Goal: Task Accomplishment & Management: Use online tool/utility

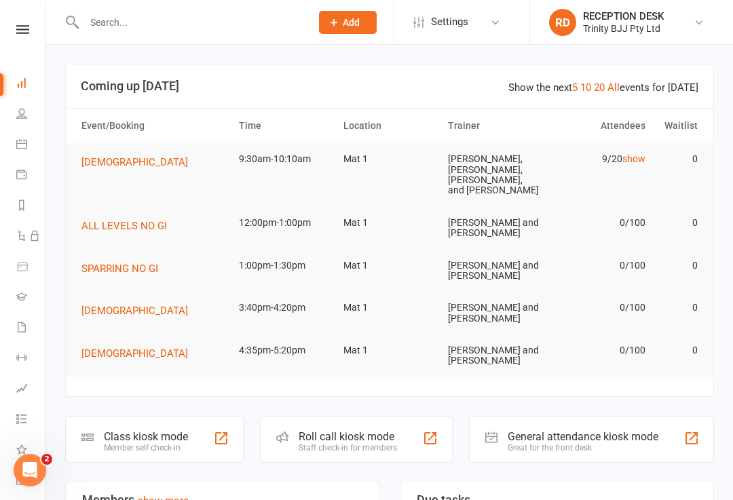
click at [210, 435] on div "Class kiosk mode Member self check-in" at bounding box center [154, 439] width 178 height 47
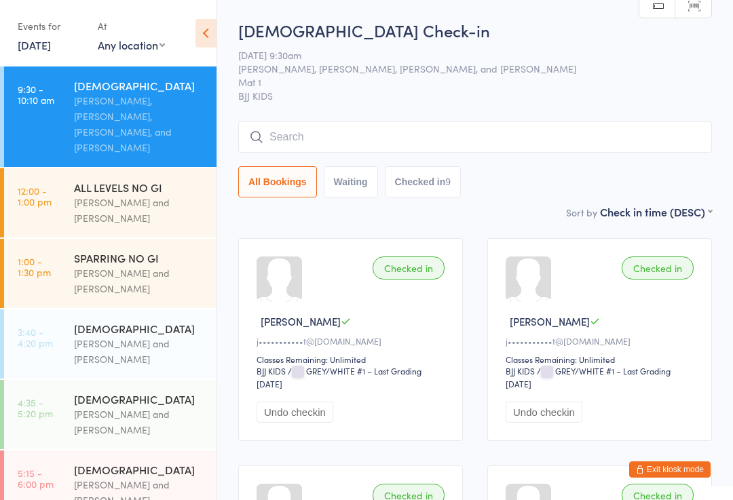
click at [326, 141] on input "search" at bounding box center [475, 136] width 474 height 31
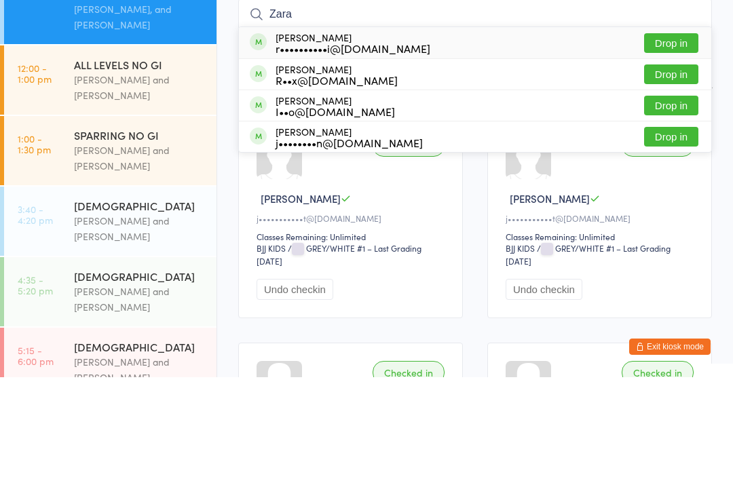
type input "Zara"
click at [679, 156] on button "Drop in" at bounding box center [671, 166] width 54 height 20
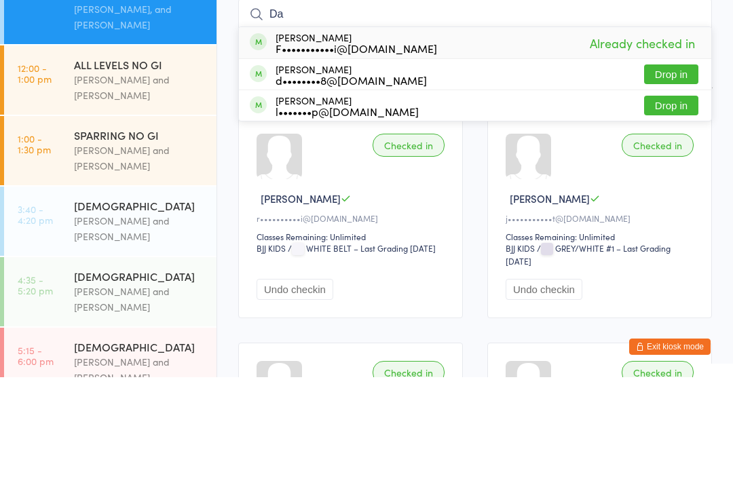
type input "D"
type input "C"
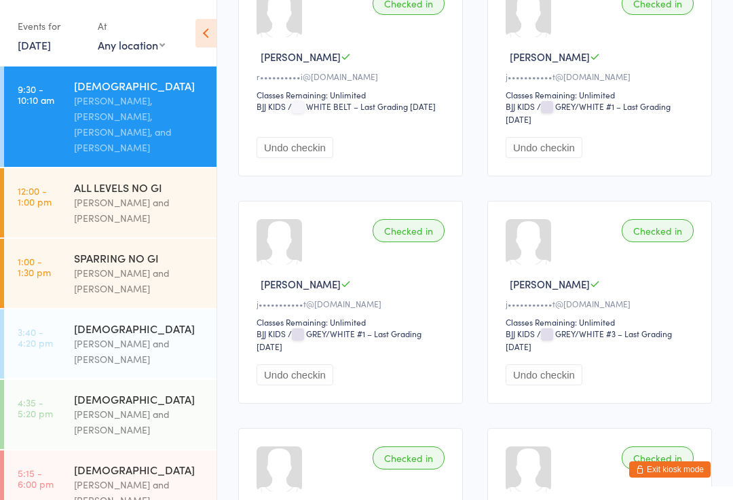
scroll to position [182, 0]
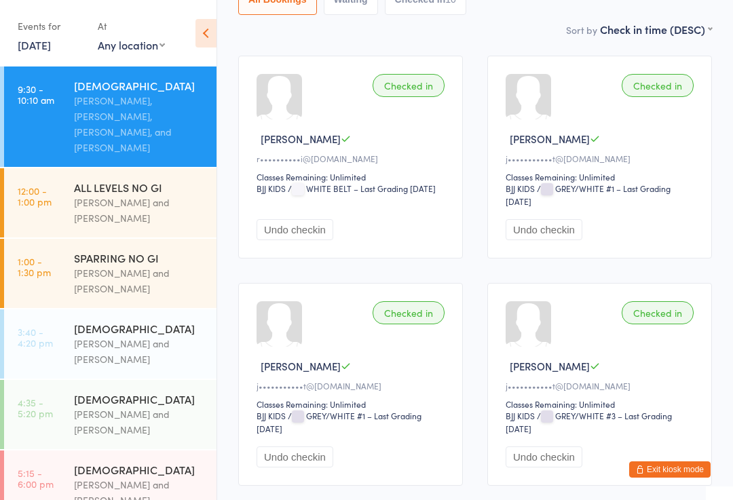
click at [694, 472] on button "Exit kiosk mode" at bounding box center [669, 469] width 81 height 16
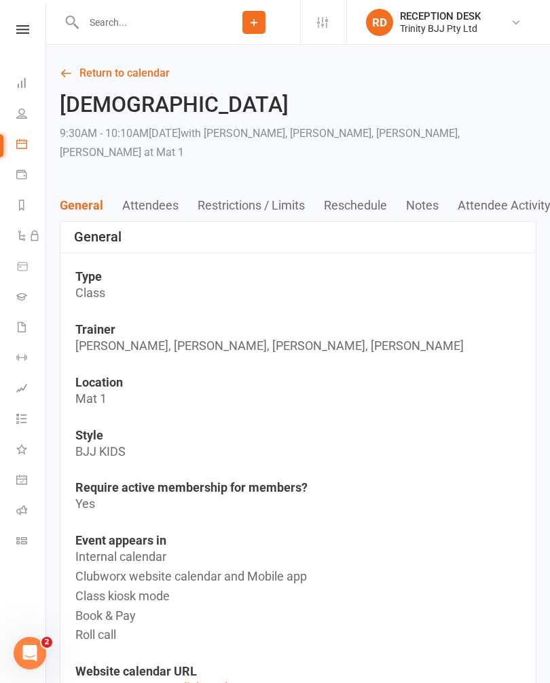
click at [26, 18] on nav "Clubworx Dashboard People Calendar Payments Reports Automations Product Sales G…" at bounding box center [23, 344] width 46 height 683
click at [20, 27] on icon at bounding box center [22, 29] width 13 height 9
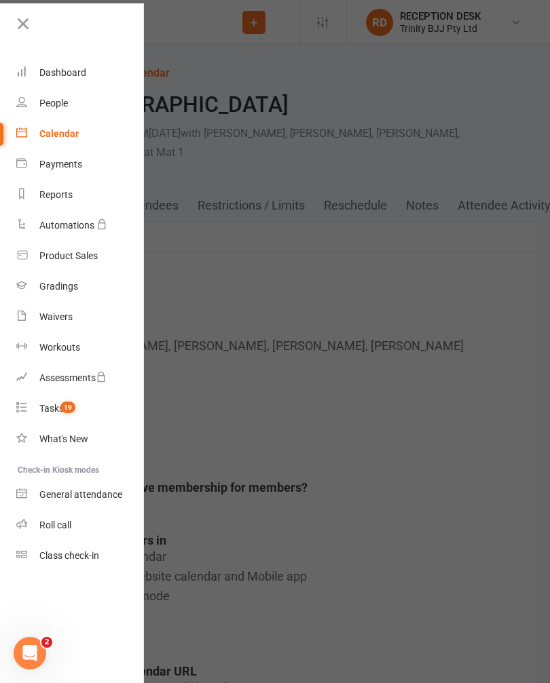
click at [44, 294] on link "Gradings" at bounding box center [80, 286] width 128 height 31
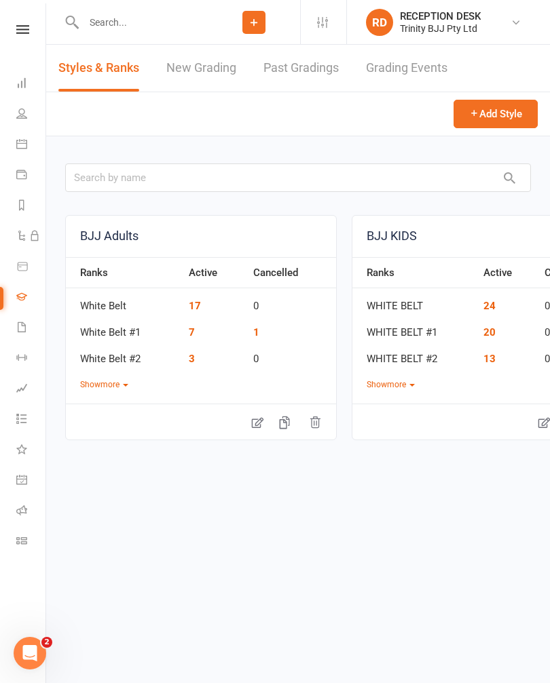
click at [178, 81] on link "New Grading" at bounding box center [201, 68] width 70 height 47
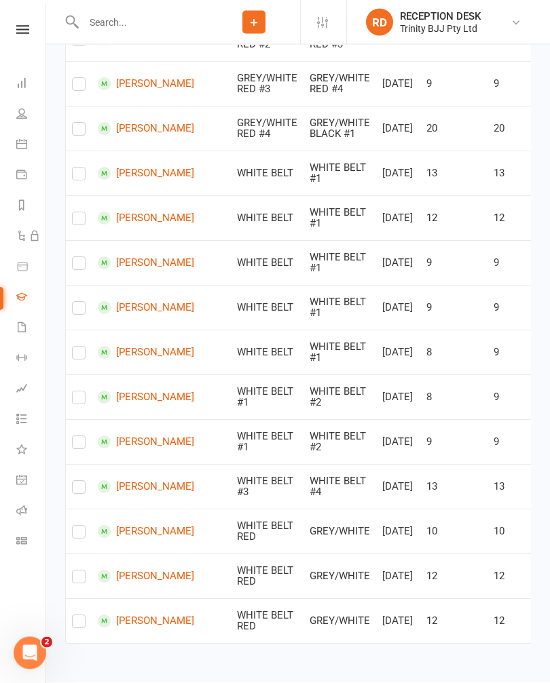
scroll to position [1647, 0]
